Goal: Task Accomplishment & Management: Manage account settings

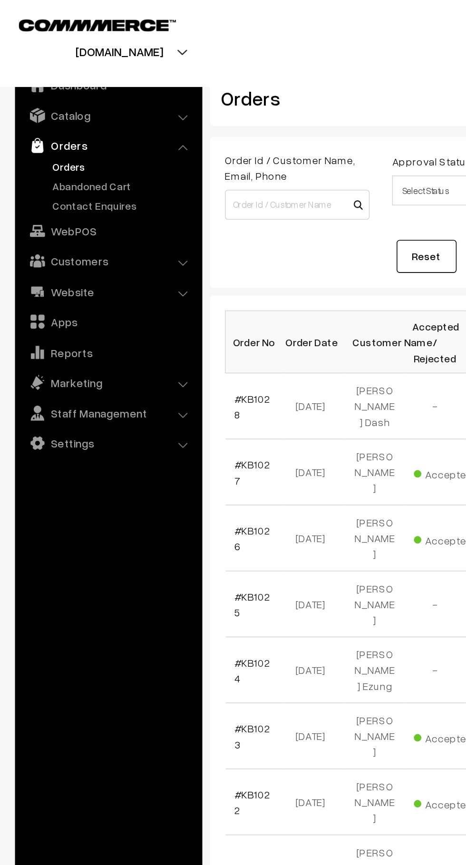
click at [43, 118] on link "Abandoned Cart" at bounding box center [78, 118] width 94 height 10
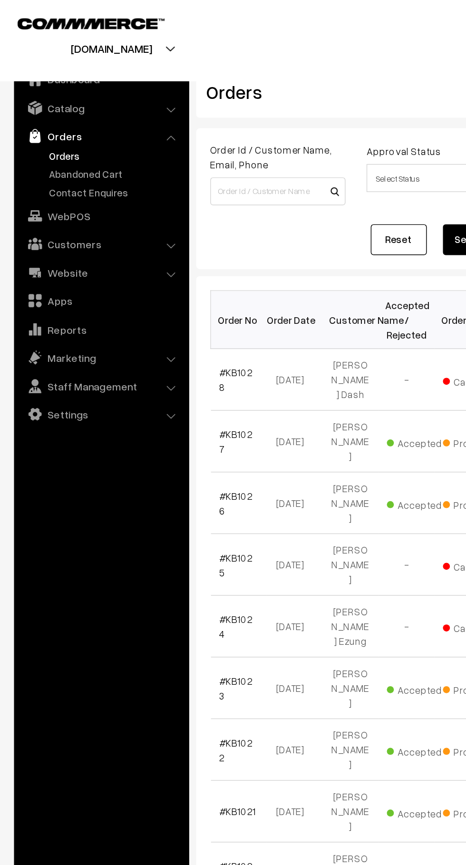
click at [43, 132] on link "Contact Enquires" at bounding box center [78, 131] width 94 height 10
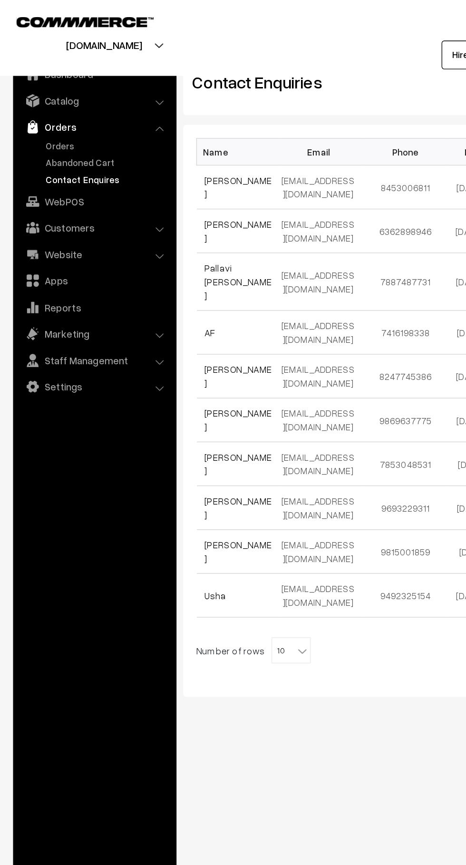
click at [45, 120] on link "Abandoned Cart" at bounding box center [78, 118] width 94 height 10
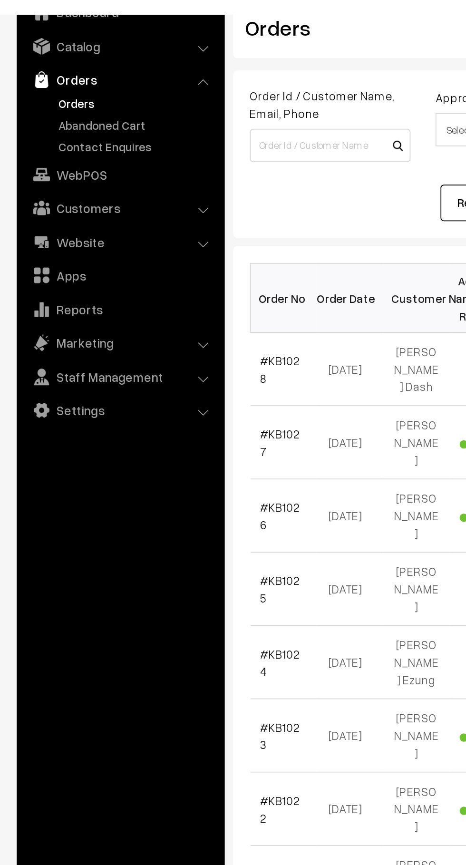
click at [76, 120] on link "Abandoned Cart" at bounding box center [78, 118] width 94 height 10
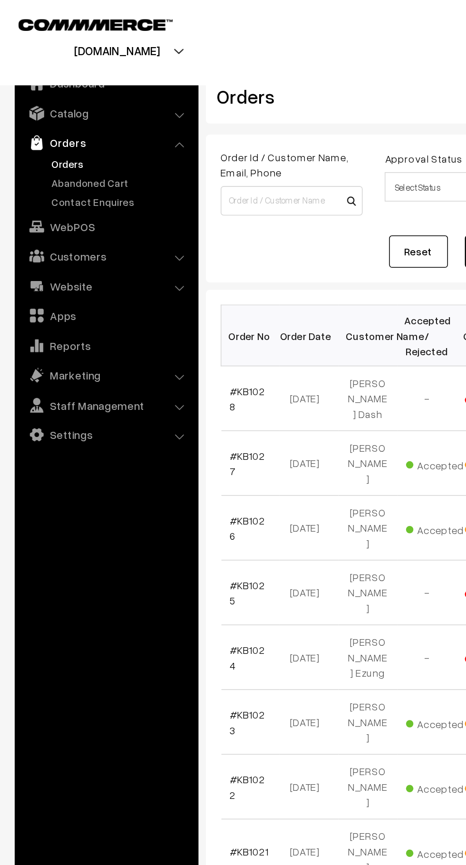
click at [83, 121] on link "Abandoned Cart" at bounding box center [78, 118] width 94 height 10
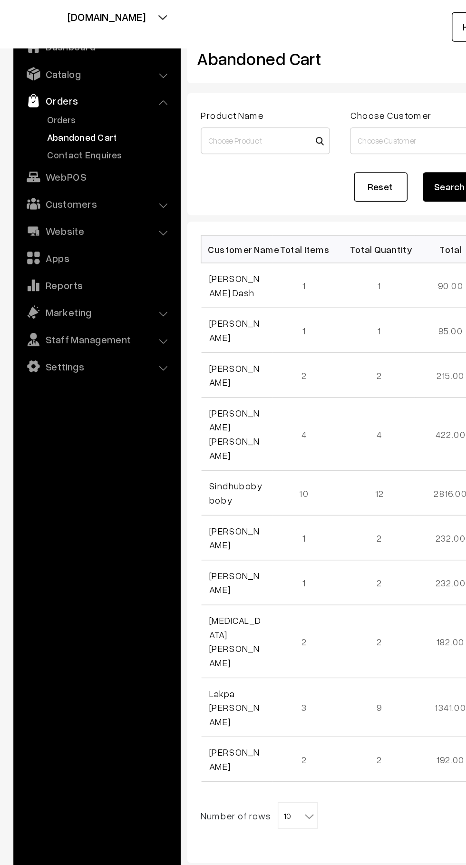
click at [98, 168] on link "Customers" at bounding box center [68, 165] width 113 height 17
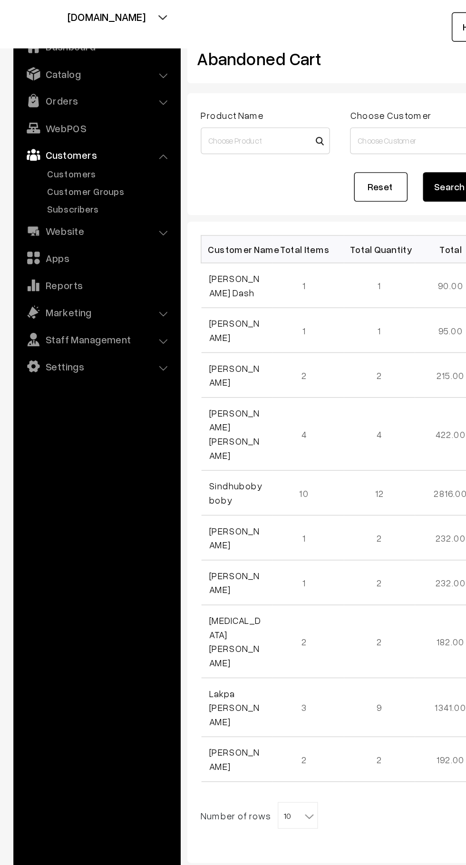
click at [72, 146] on link "Customers" at bounding box center [78, 144] width 94 height 10
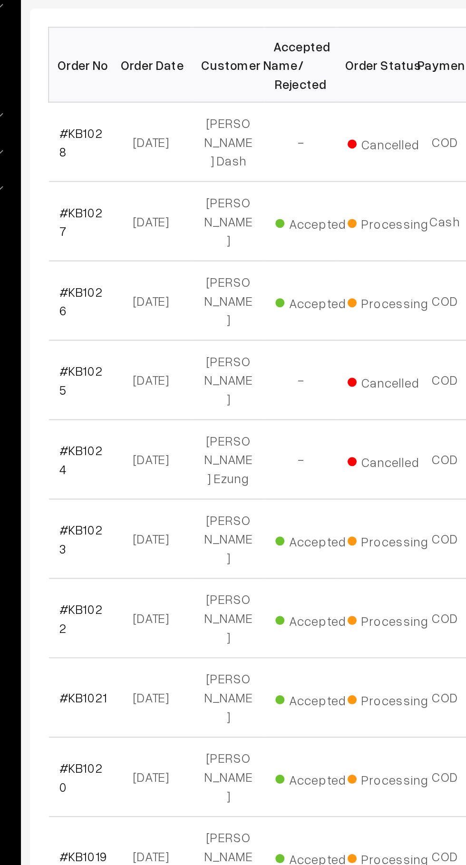
click at [215, 675] on b at bounding box center [220, 680] width 10 height 10
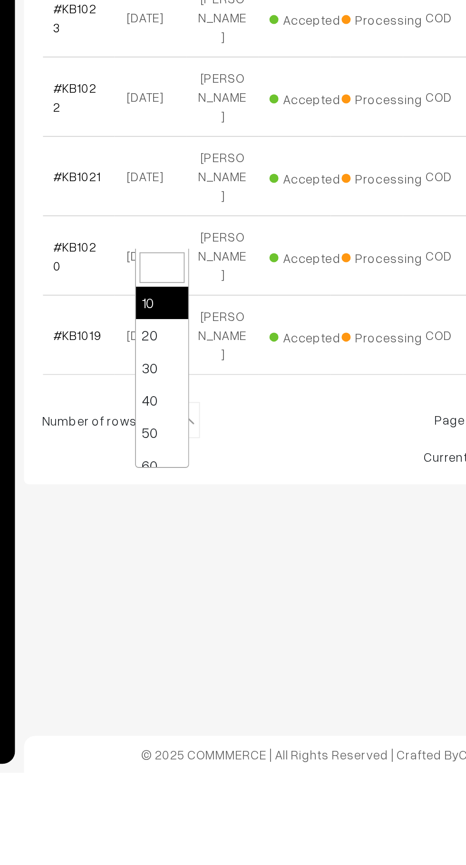
select select "40"
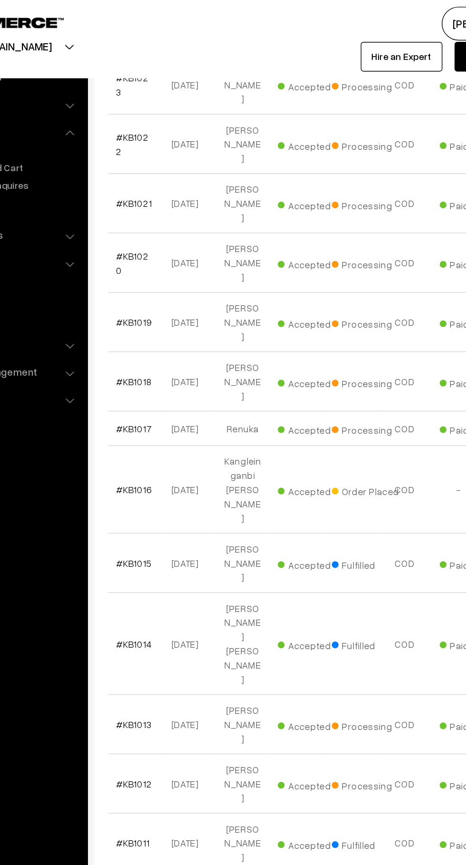
scroll to position [407, 0]
click at [153, 342] on link "#KB1016" at bounding box center [161, 346] width 25 height 8
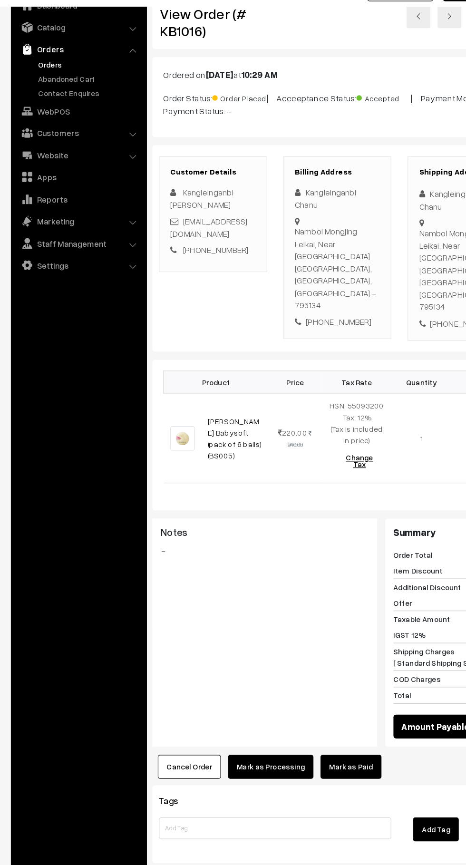
click at [173, 709] on button "Cancel Order" at bounding box center [165, 719] width 55 height 21
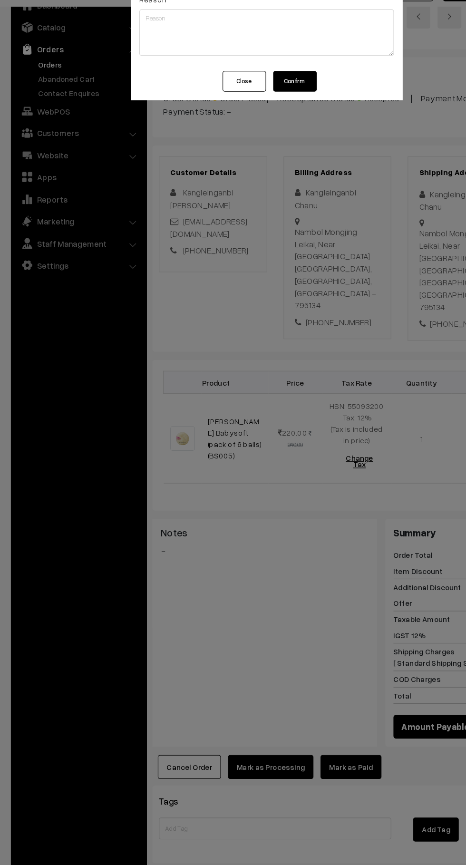
click at [270, 118] on button "Confirm" at bounding box center [258, 120] width 38 height 18
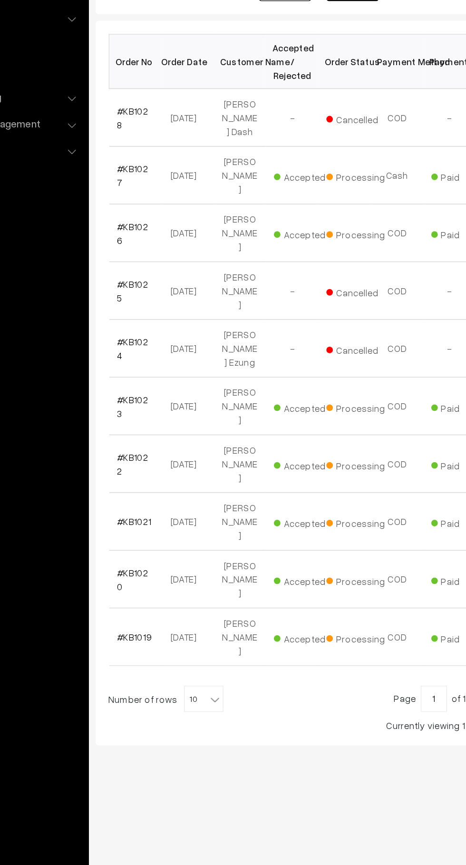
click at [215, 675] on b at bounding box center [220, 680] width 10 height 10
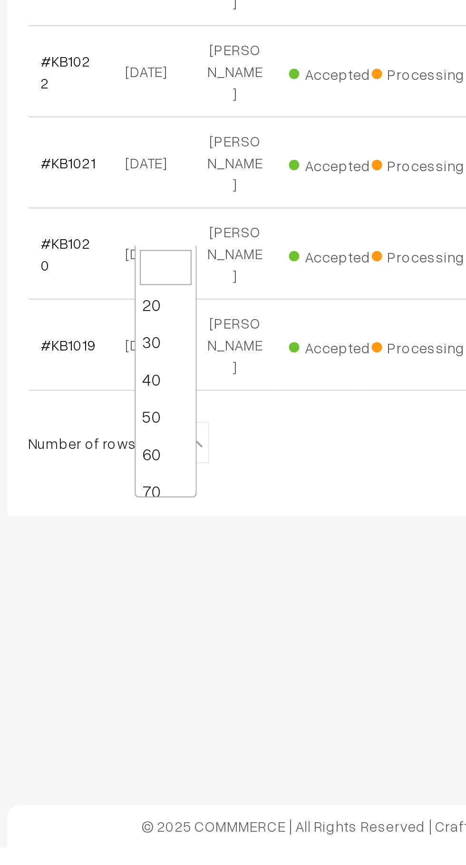
scroll to position [29, 0]
select select "70"
